Goal: Information Seeking & Learning: Learn about a topic

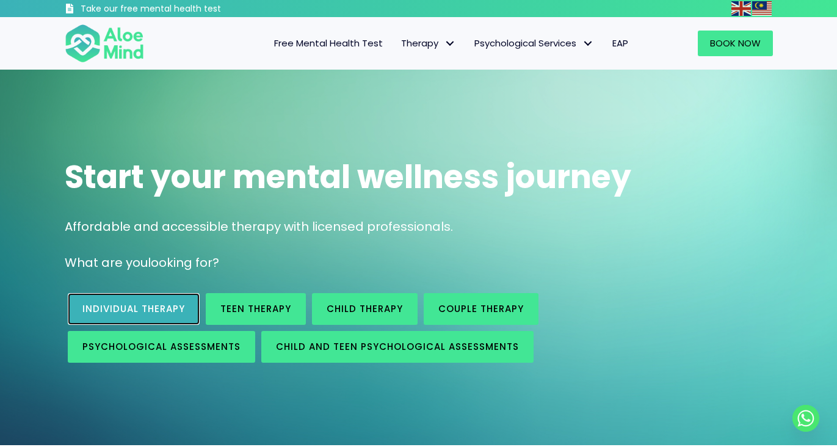
click at [186, 308] on link "Individual therapy" at bounding box center [134, 309] width 132 height 32
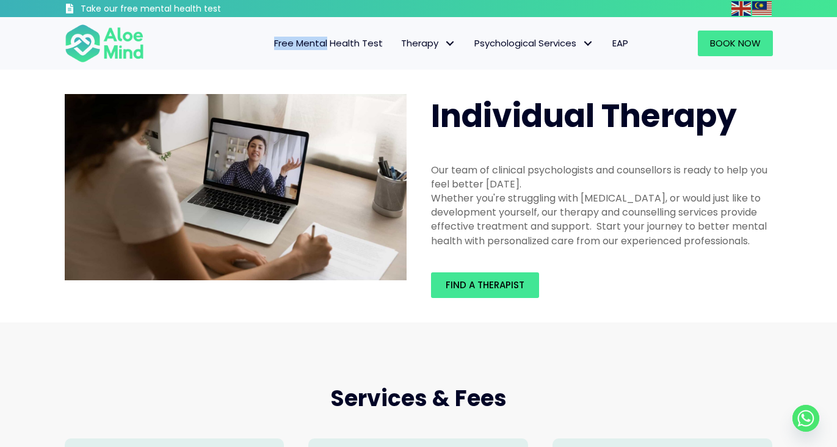
drag, startPoint x: 329, startPoint y: 29, endPoint x: 327, endPoint y: 37, distance: 8.0
click at [327, 37] on div "Free Mental Health Test Therapy Individual therapy Teen Therapy Child Therapy C…" at bounding box center [399, 43] width 478 height 53
click at [327, 37] on span "Free Mental Health Test" at bounding box center [328, 43] width 109 height 13
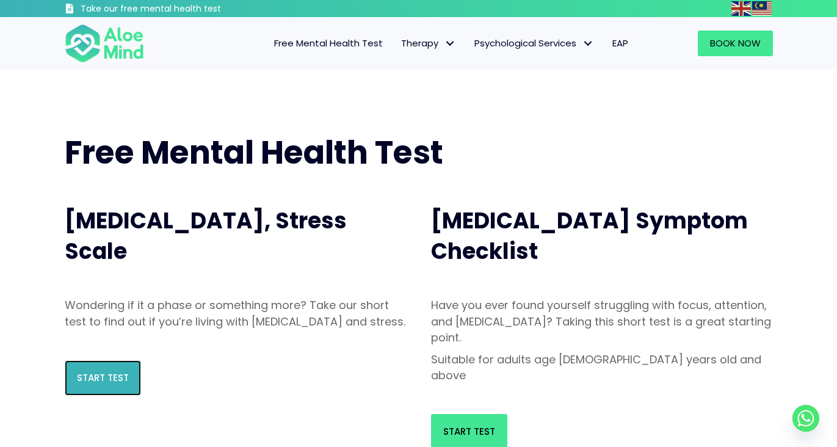
click at [137, 382] on link "Start Test" at bounding box center [103, 377] width 76 height 35
